Goal: Information Seeking & Learning: Learn about a topic

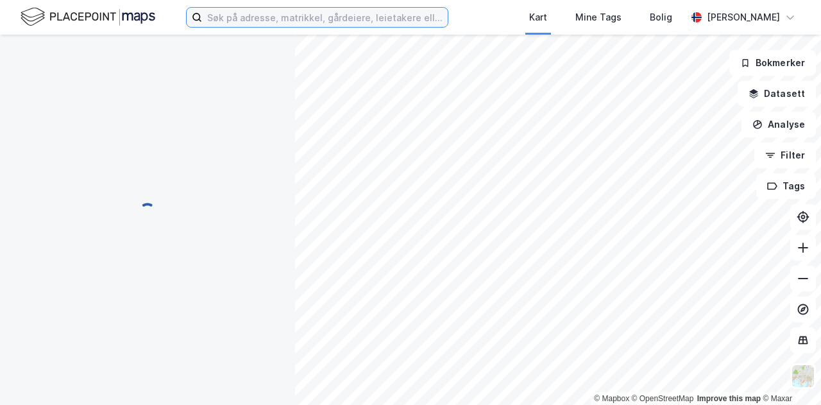
click at [275, 19] on input at bounding box center [325, 17] width 246 height 19
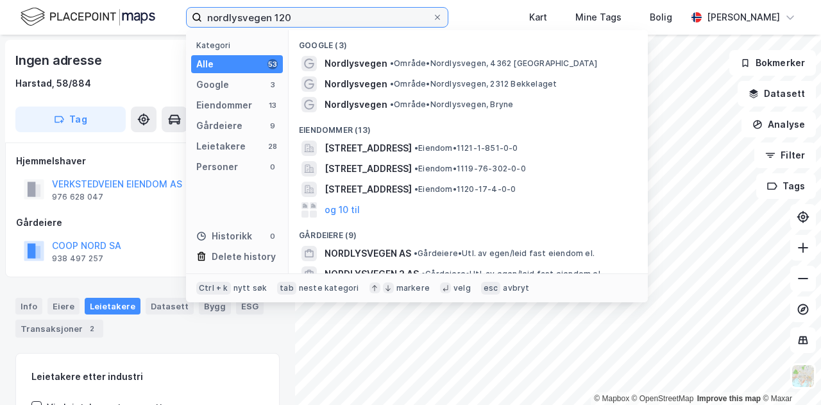
type input "nordlysvegen 120"
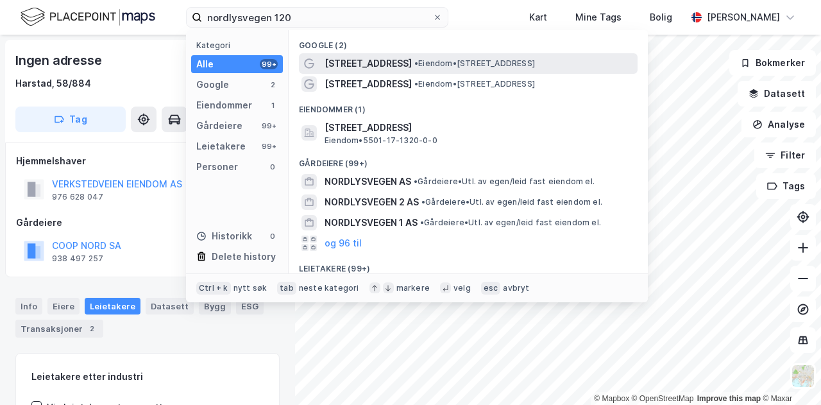
click at [414, 60] on span "•" at bounding box center [416, 63] width 4 height 10
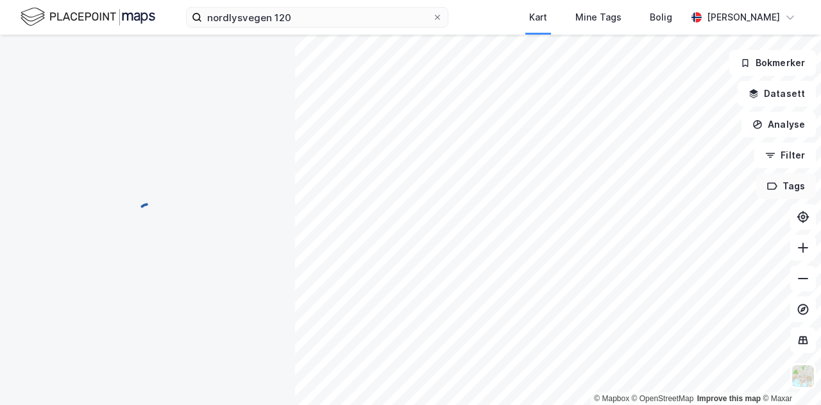
scroll to position [1, 0]
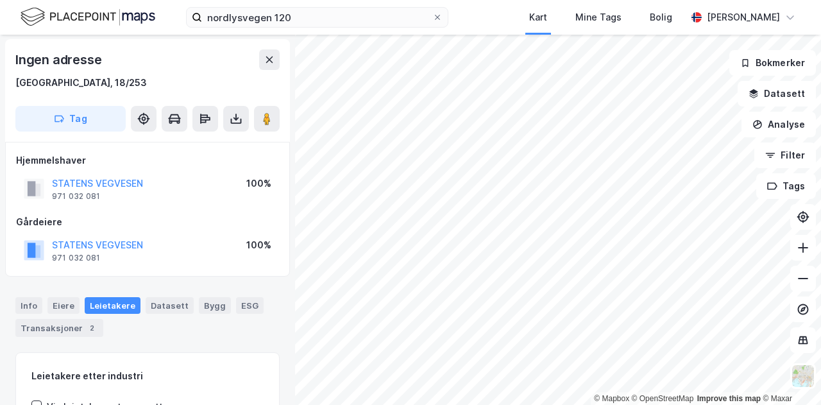
click at [520, 404] on html "nordlysvegen 120 Kart Mine Tags Bolig [PERSON_NAME] © Mapbox © OpenStreetMap Im…" at bounding box center [410, 202] width 821 height 405
click at [486, 404] on html "nordlysvegen 120 Kart Mine Tags Bolig [PERSON_NAME] © Mapbox © OpenStreetMap Im…" at bounding box center [410, 202] width 821 height 405
click at [557, 404] on html "nordlysvegen 120 Kart Mine Tags Bolig [PERSON_NAME] © Mapbox © OpenStreetMap Im…" at bounding box center [410, 202] width 821 height 405
